Goal: Register for event/course

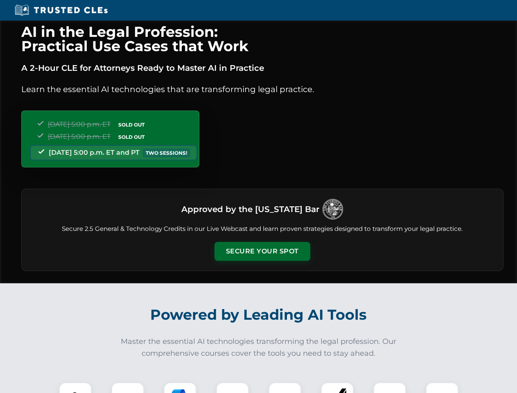
click at [262, 251] on button "Secure Your Spot" at bounding box center [263, 251] width 96 height 19
click at [75, 388] on img at bounding box center [75, 399] width 24 height 24
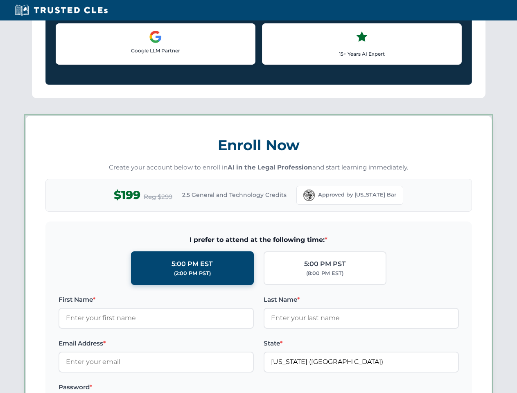
click at [180, 388] on label "Password *" at bounding box center [156, 387] width 195 height 10
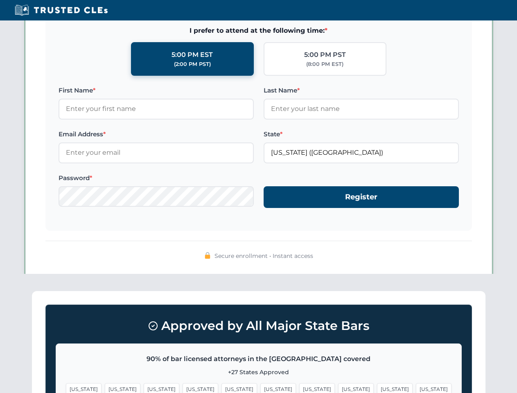
click at [377, 388] on span "[US_STATE]" at bounding box center [395, 389] width 36 height 12
